Goal: Task Accomplishment & Management: Manage account settings

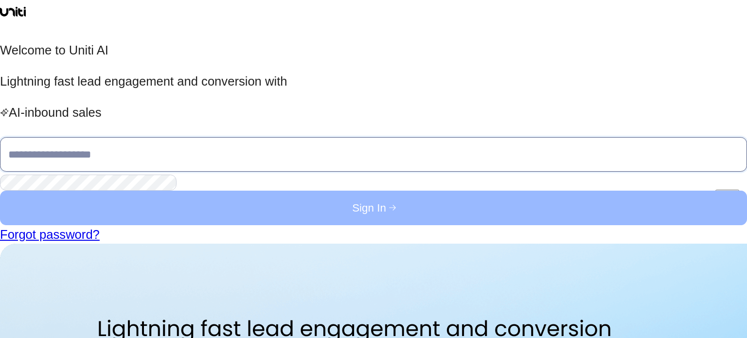
type input "**********"
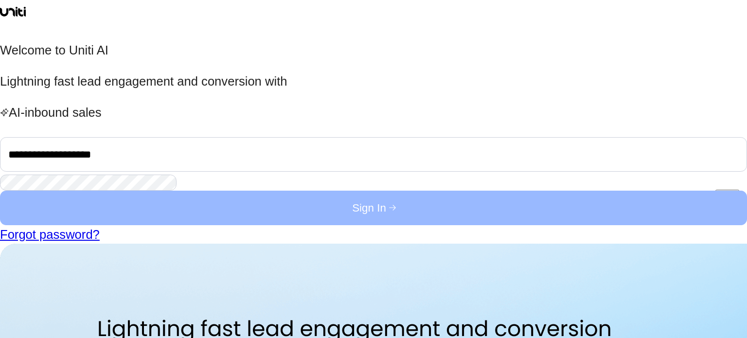
click at [188, 225] on button "Sign In" at bounding box center [373, 208] width 747 height 34
